Goal: Task Accomplishment & Management: Use online tool/utility

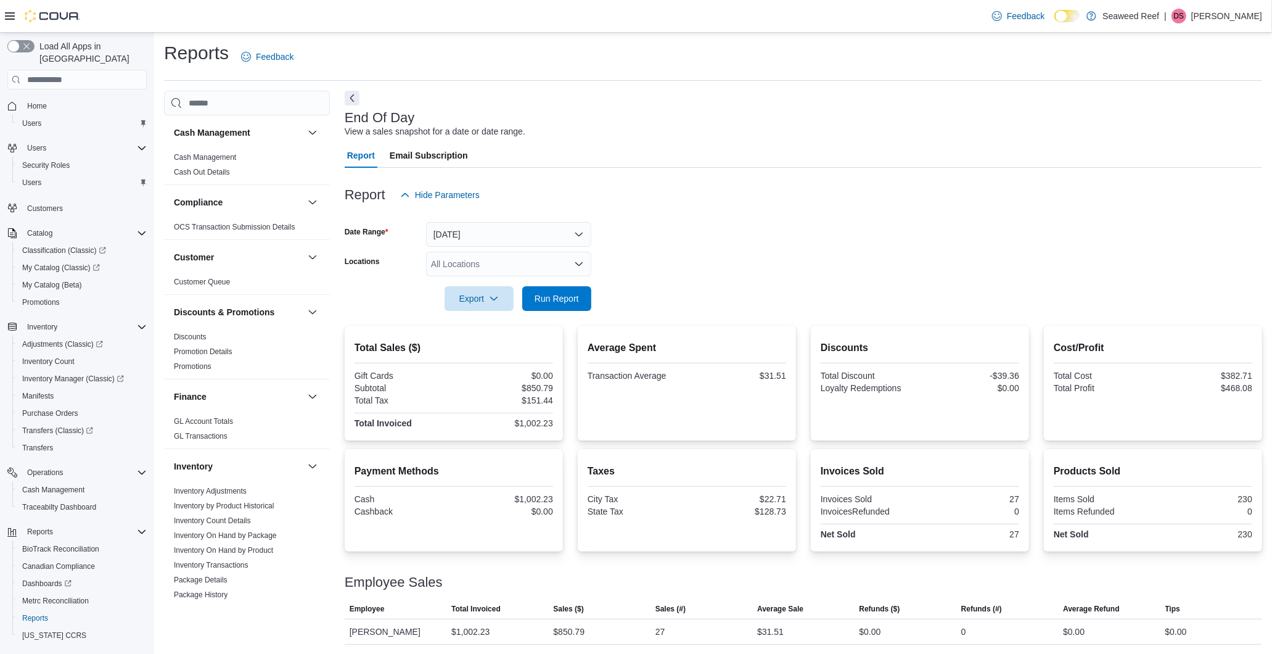
scroll to position [694, 0]
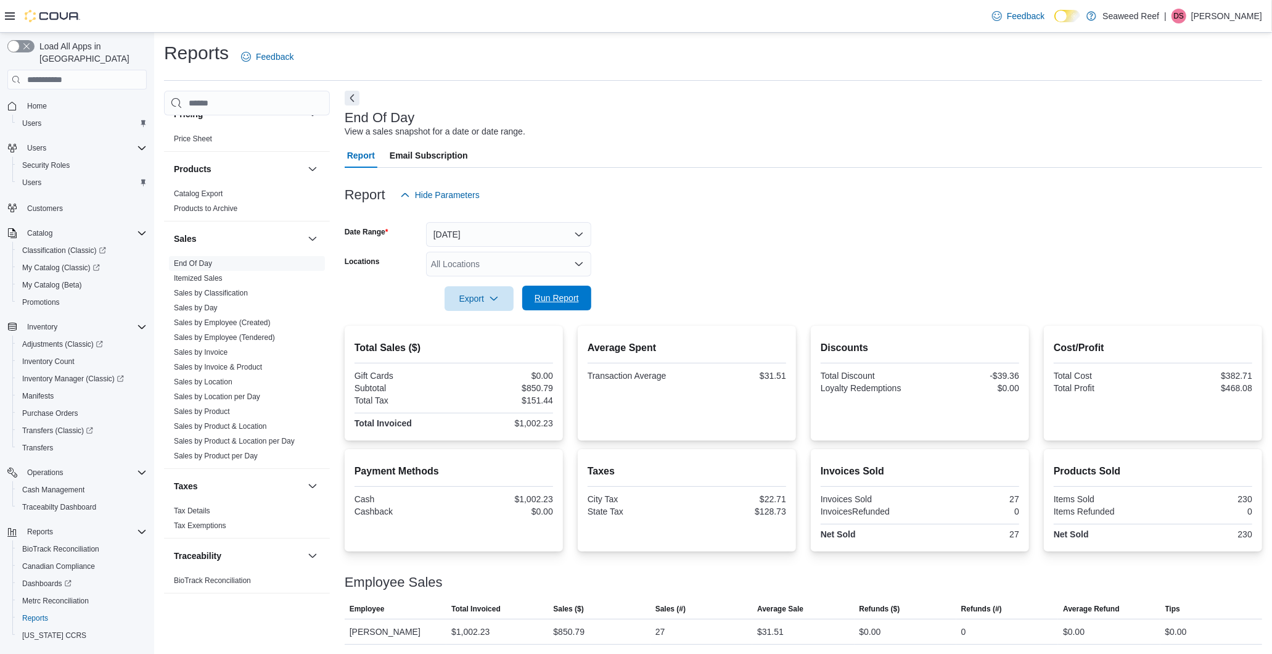
click at [583, 296] on span "Run Report" at bounding box center [557, 298] width 54 height 25
click at [561, 294] on span "Run Report" at bounding box center [557, 298] width 44 height 12
click at [543, 303] on span "Run Report" at bounding box center [557, 298] width 44 height 12
click at [562, 300] on span "Run Report" at bounding box center [557, 298] width 44 height 12
click at [549, 297] on span "Run Report" at bounding box center [557, 298] width 44 height 12
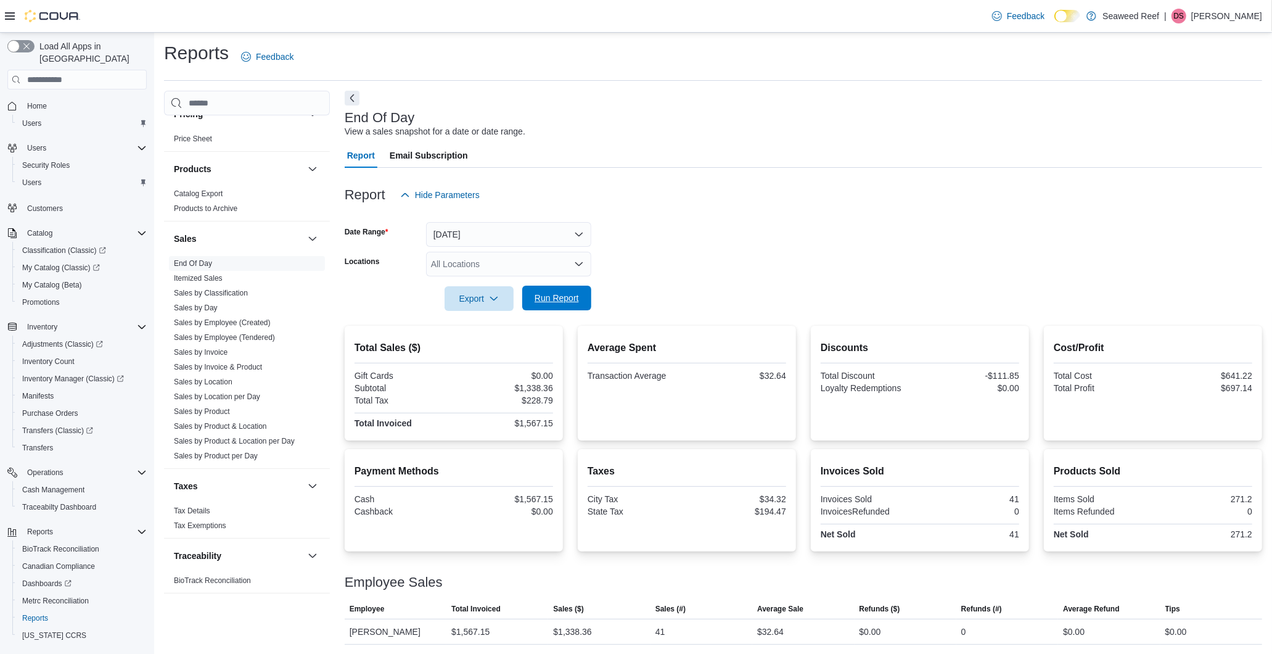
click at [570, 301] on span "Run Report" at bounding box center [557, 298] width 44 height 12
